Goal: Use online tool/utility: Utilize a website feature to perform a specific function

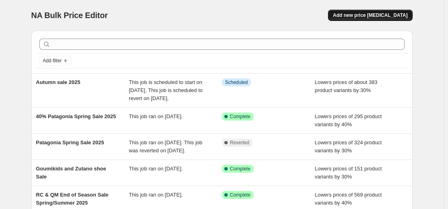
click at [402, 13] on span "Add new price [MEDICAL_DATA]" at bounding box center [370, 15] width 75 height 6
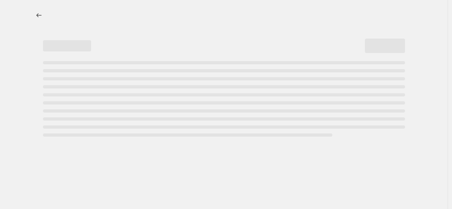
select select "percentage"
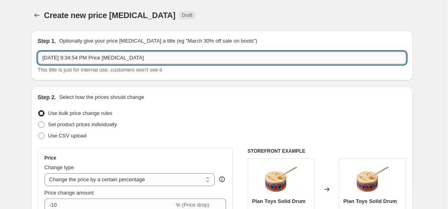
drag, startPoint x: 187, startPoint y: 57, endPoint x: 41, endPoint y: 59, distance: 146.1
click at [41, 59] on input "[DATE] 9:34:54 PM Price [MEDICAL_DATA]" at bounding box center [222, 57] width 368 height 13
click at [47, 56] on input "#0%off Sale section Fall 2025" at bounding box center [222, 57] width 368 height 13
type input "30%off Sale section Fall 2025"
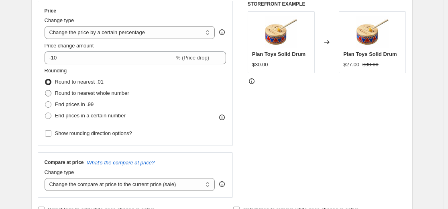
scroll to position [161, 0]
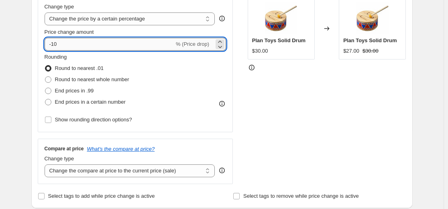
drag, startPoint x: 65, startPoint y: 46, endPoint x: 51, endPoint y: 46, distance: 13.6
click at [51, 46] on input "-10" at bounding box center [110, 44] width 130 height 13
type input "-2"
type input "-30"
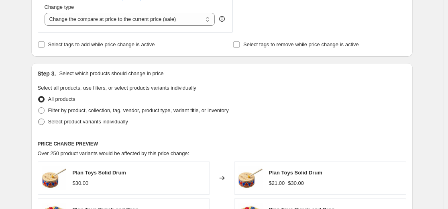
scroll to position [321, 0]
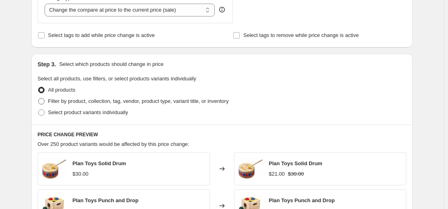
click at [43, 102] on span at bounding box center [41, 101] width 6 height 6
click at [39, 98] on input "Filter by product, collection, tag, vendor, product type, variant title, or inv…" at bounding box center [38, 98] width 0 height 0
radio input "true"
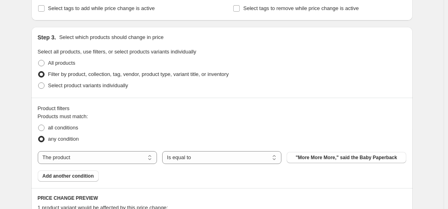
scroll to position [361, 0]
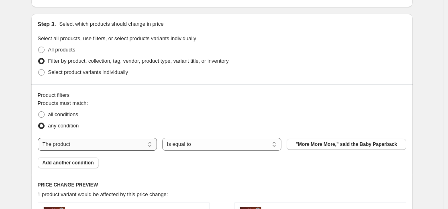
click at [95, 142] on select "The product The product's collection The product's tag The product's vendor The…" at bounding box center [97, 144] width 119 height 13
click at [111, 146] on select "The product The product's collection The product's tag The product's vendor The…" at bounding box center [97, 144] width 119 height 13
select select "collection"
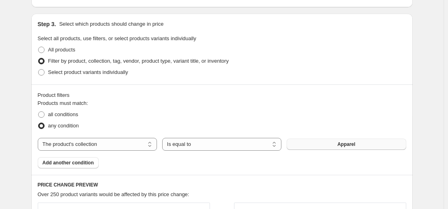
click at [329, 146] on button "Apparel" at bounding box center [346, 143] width 119 height 11
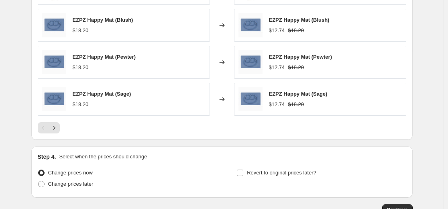
scroll to position [682, 0]
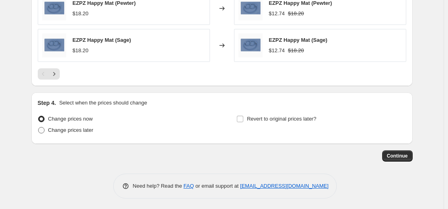
click at [42, 131] on span at bounding box center [41, 130] width 6 height 6
click at [39, 127] on input "Change prices later" at bounding box center [38, 127] width 0 height 0
radio input "true"
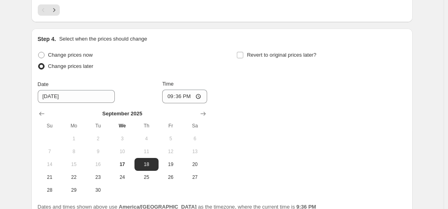
scroll to position [762, 0]
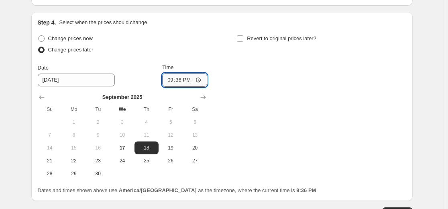
click at [176, 78] on input "21:36" at bounding box center [184, 80] width 45 height 14
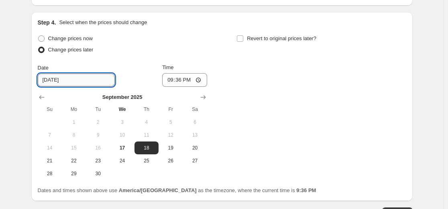
click at [57, 80] on input "[DATE]" at bounding box center [76, 79] width 77 height 13
click at [133, 151] on button "17" at bounding box center [122, 147] width 24 height 13
type input "[DATE]"
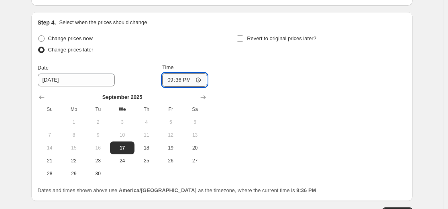
click at [176, 81] on input "21:36" at bounding box center [184, 80] width 45 height 14
click at [167, 79] on input "21:36" at bounding box center [184, 80] width 45 height 14
type input "22:00"
click at [328, 108] on div "Change prices now Change prices later Date [DATE] Time 22:00 [DATE] Su Mo Tu We…" at bounding box center [222, 106] width 368 height 147
click at [242, 38] on input "Revert to original prices later?" at bounding box center [240, 38] width 6 height 6
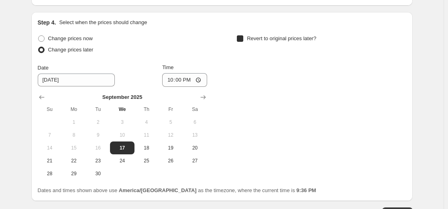
checkbox input "true"
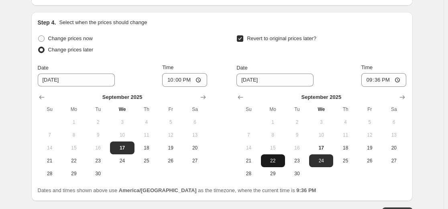
click at [280, 159] on span "22" at bounding box center [273, 160] width 18 height 6
type input "[DATE]"
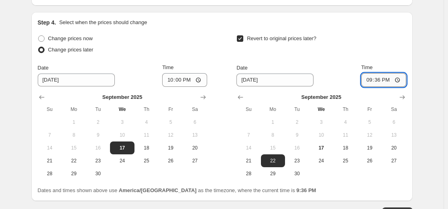
click at [371, 81] on input "21:36" at bounding box center [383, 80] width 45 height 14
type input "23:59"
click at [363, 44] on div "Revert to original prices later?" at bounding box center [320, 45] width 169 height 24
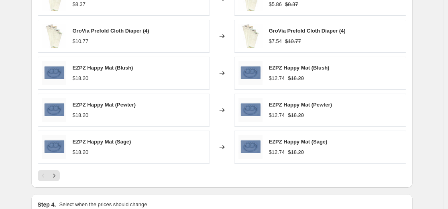
scroll to position [580, 0]
click at [58, 175] on icon "Next" at bounding box center [54, 176] width 8 height 8
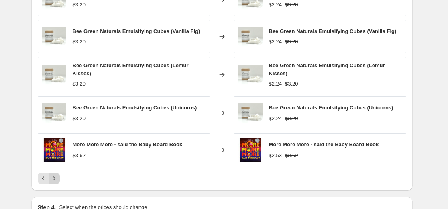
click at [58, 175] on icon "Next" at bounding box center [54, 178] width 8 height 8
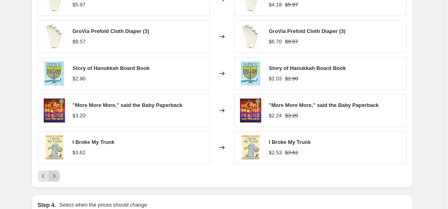
click at [58, 175] on icon "Next" at bounding box center [54, 176] width 8 height 8
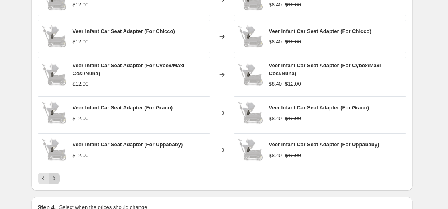
click at [58, 175] on icon "Next" at bounding box center [54, 178] width 8 height 8
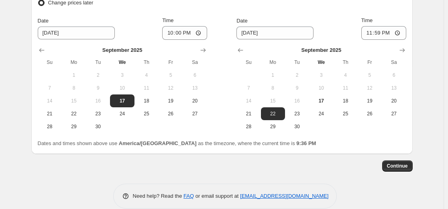
scroll to position [821, 0]
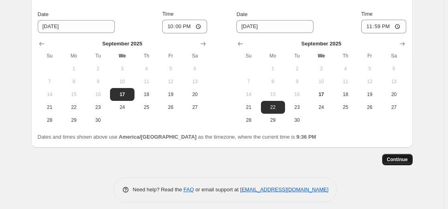
click at [393, 159] on span "Continue" at bounding box center [397, 159] width 21 height 6
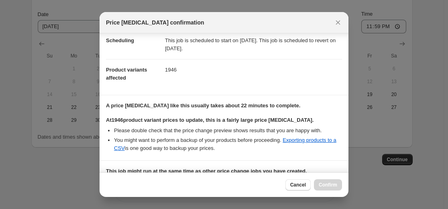
scroll to position [80, 0]
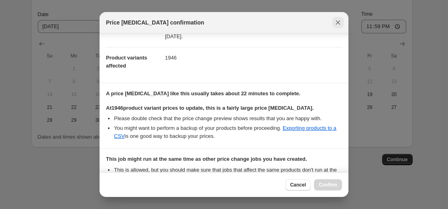
click at [336, 22] on icon "Close" at bounding box center [338, 22] width 8 height 8
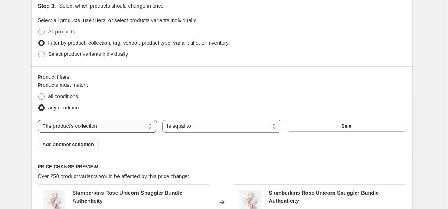
scroll to position [380, 0]
click at [93, 121] on select "The product The product's collection The product's tag The product's vendor The…" at bounding box center [97, 125] width 119 height 13
select select "tag"
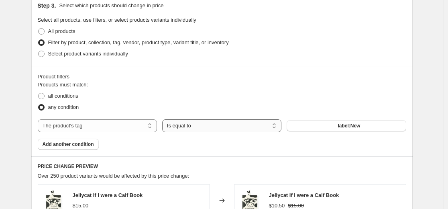
click at [226, 127] on select "Is equal to Is not equal to" at bounding box center [221, 125] width 119 height 13
click at [164, 119] on select "Is equal to Is not equal to" at bounding box center [221, 125] width 119 height 13
click at [370, 124] on button "__label:New" at bounding box center [346, 125] width 119 height 11
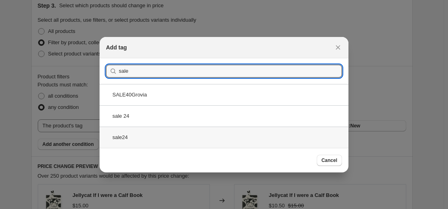
type input "sale"
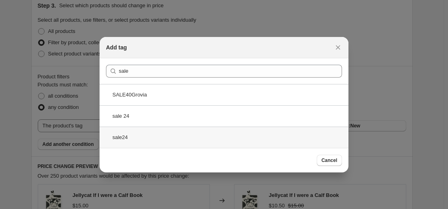
click at [130, 139] on div "sale24" at bounding box center [224, 136] width 249 height 21
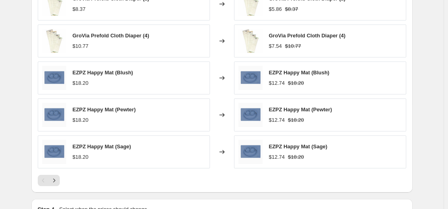
scroll to position [661, 0]
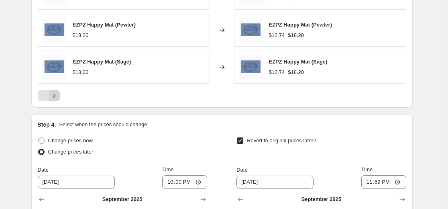
click at [58, 96] on icon "Next" at bounding box center [54, 95] width 8 height 8
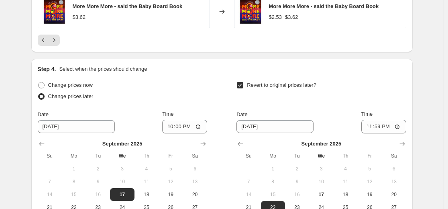
scroll to position [821, 0]
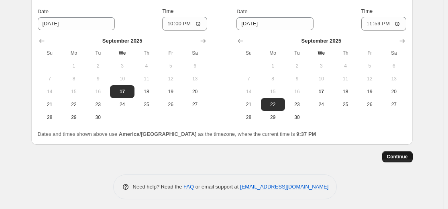
click at [399, 156] on span "Continue" at bounding box center [397, 156] width 21 height 6
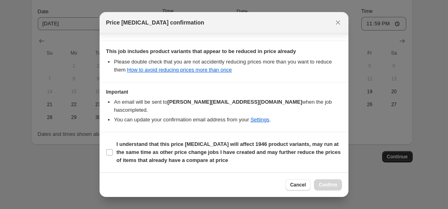
scroll to position [238, 0]
click at [108, 153] on input "I understand that this price [MEDICAL_DATA] will affect 1946 product variants, …" at bounding box center [109, 152] width 6 height 6
checkbox input "true"
click at [328, 185] on span "Confirm" at bounding box center [328, 184] width 18 height 6
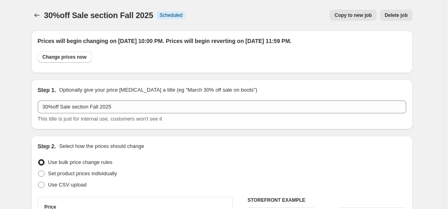
scroll to position [821, 0]
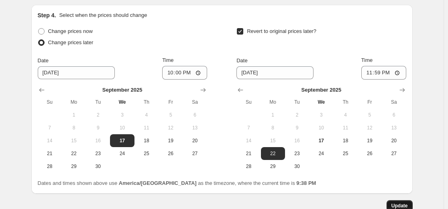
click at [404, 202] on button "Update" at bounding box center [399, 205] width 26 height 11
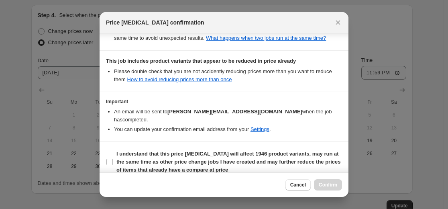
scroll to position [238, 0]
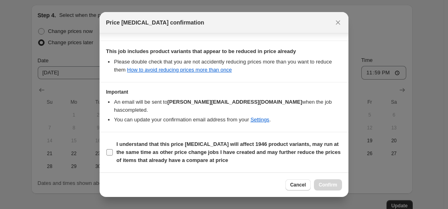
click at [110, 152] on input "I understand that this price [MEDICAL_DATA] will affect 1946 product variants, …" at bounding box center [109, 152] width 6 height 6
checkbox input "true"
click at [333, 183] on span "Confirm" at bounding box center [328, 184] width 18 height 6
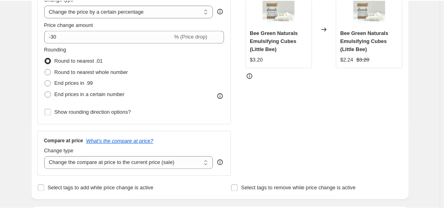
scroll to position [139, 0]
